Goal: Find specific page/section: Find specific page/section

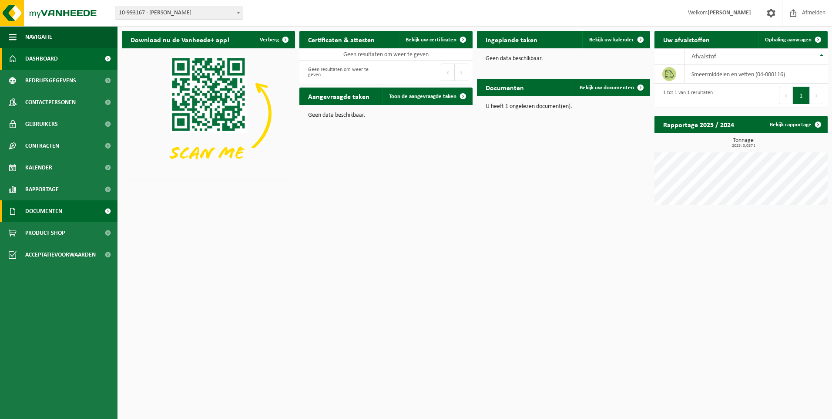
click at [46, 212] on span "Documenten" at bounding box center [43, 211] width 37 height 22
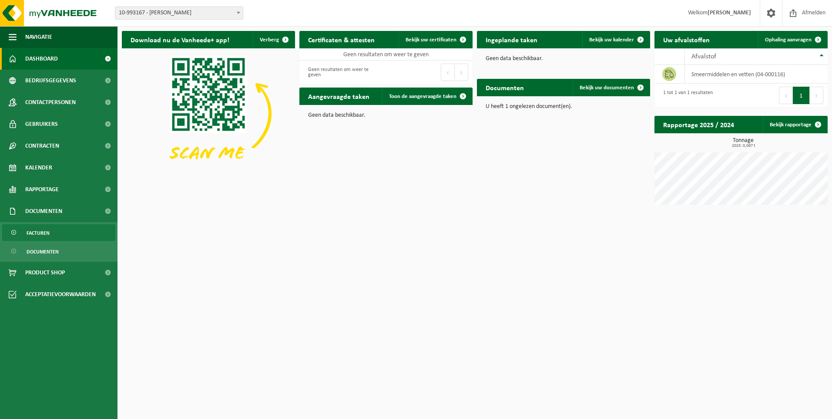
click at [44, 228] on span "Facturen" at bounding box center [38, 233] width 23 height 17
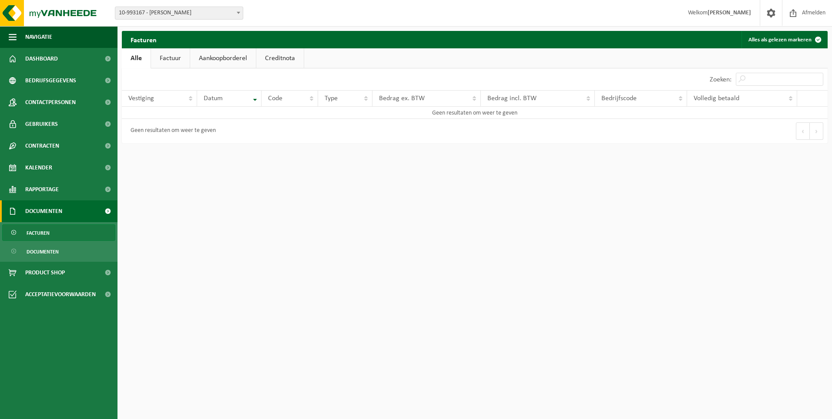
click at [165, 60] on link "Factuur" at bounding box center [170, 58] width 39 height 20
click at [215, 56] on link "Aankoopborderel" at bounding box center [224, 58] width 66 height 20
click at [286, 60] on link "Creditnota" at bounding box center [283, 58] width 47 height 20
click at [169, 59] on link "Factuur" at bounding box center [170, 58] width 39 height 20
click at [33, 186] on span "Rapportage" at bounding box center [42, 189] width 34 height 22
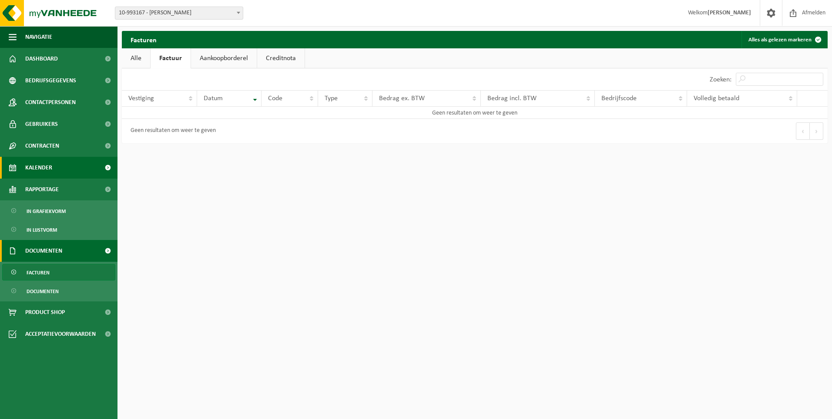
click at [34, 165] on span "Kalender" at bounding box center [38, 168] width 27 height 22
